Goal: Find specific page/section: Find specific page/section

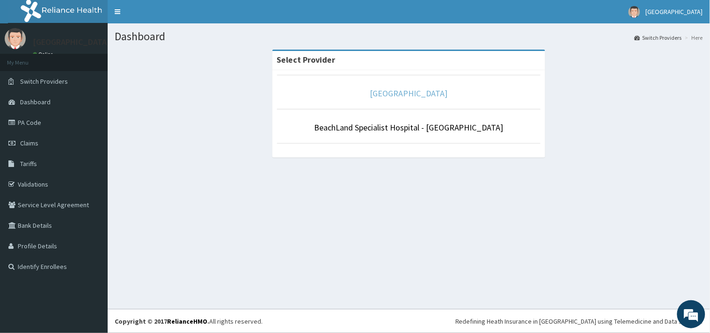
click at [385, 92] on link "[GEOGRAPHIC_DATA]" at bounding box center [409, 93] width 78 height 11
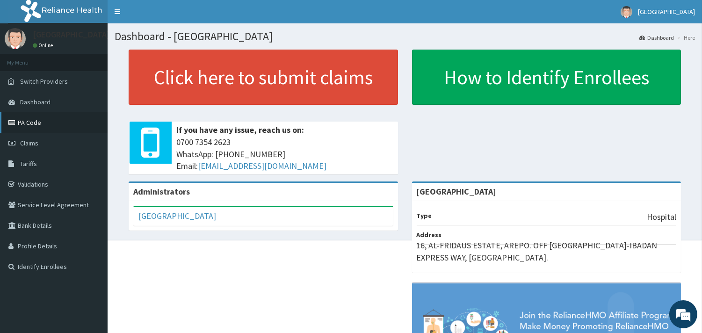
click at [34, 123] on link "PA Code" at bounding box center [54, 122] width 108 height 21
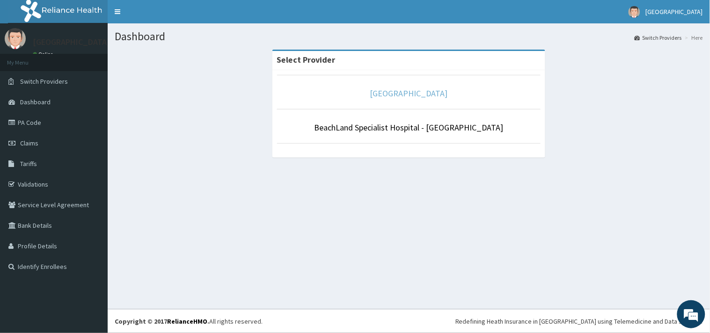
click at [393, 92] on link "[GEOGRAPHIC_DATA]" at bounding box center [409, 93] width 78 height 11
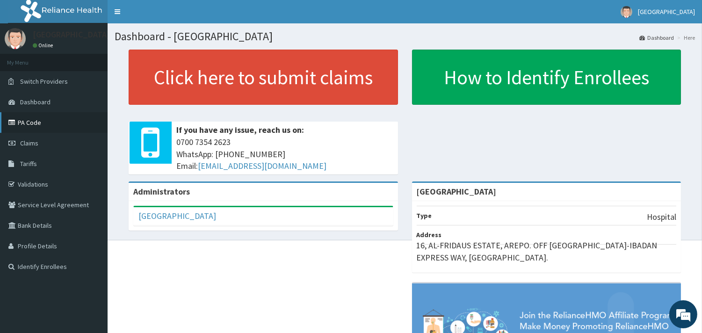
click at [27, 123] on link "PA Code" at bounding box center [54, 122] width 108 height 21
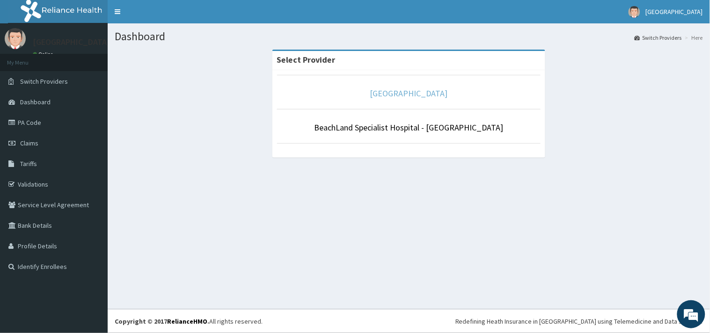
click at [401, 91] on link "[GEOGRAPHIC_DATA]" at bounding box center [409, 93] width 78 height 11
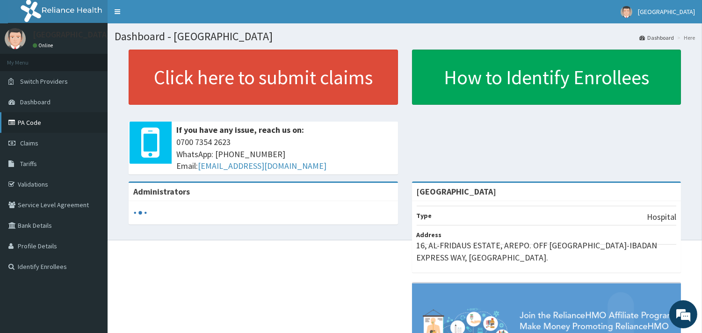
click at [26, 120] on link "PA Code" at bounding box center [54, 122] width 108 height 21
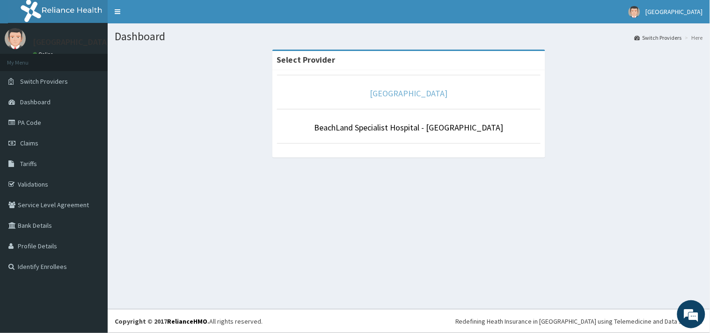
click at [381, 94] on link "[GEOGRAPHIC_DATA]" at bounding box center [409, 93] width 78 height 11
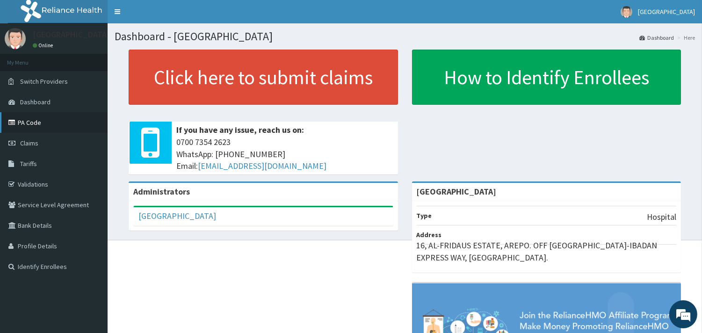
click at [36, 122] on link "PA Code" at bounding box center [54, 122] width 108 height 21
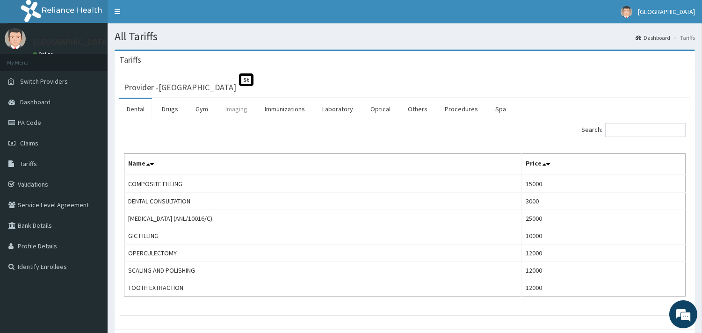
click at [236, 110] on link "Imaging" at bounding box center [236, 109] width 37 height 20
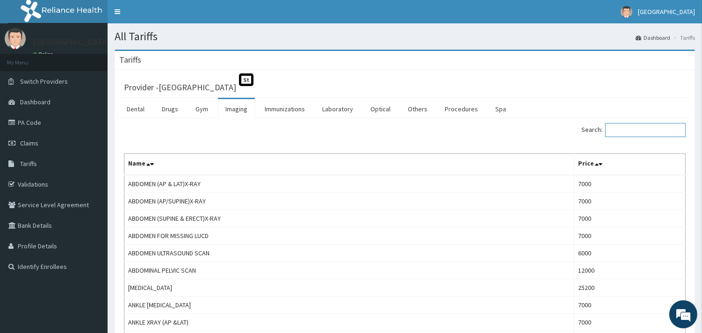
click at [642, 132] on input "Search:" at bounding box center [645, 130] width 80 height 14
